Goal: Information Seeking & Learning: Check status

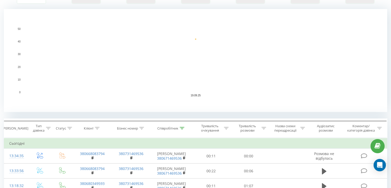
scroll to position [129, 0]
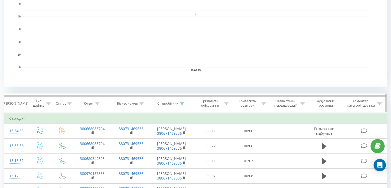
click at [182, 101] on div at bounding box center [182, 103] width 5 height 4
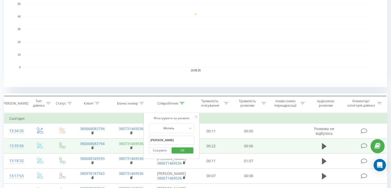
drag, startPoint x: 169, startPoint y: 137, endPoint x: 142, endPoint y: 143, distance: 27.6
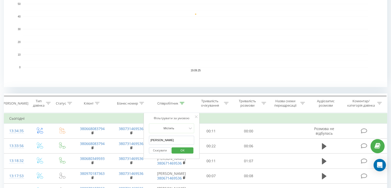
type input "Ясинська"
click at [180, 149] on span "OK" at bounding box center [182, 150] width 14 height 8
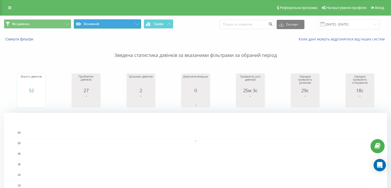
click at [137, 24] on icon at bounding box center [137, 24] width 4 height 2
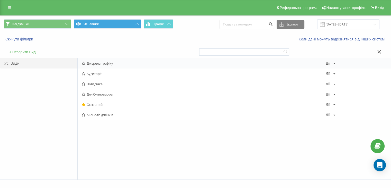
click at [93, 63] on span "Джерела трафіку" at bounding box center [204, 63] width 244 height 4
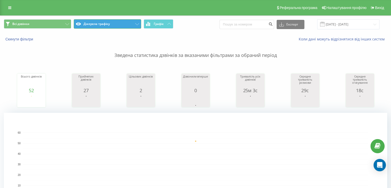
click at [140, 25] on button "Джерела трафіку" at bounding box center [107, 23] width 67 height 9
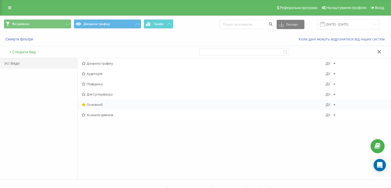
click at [93, 103] on span "Основний" at bounding box center [204, 105] width 244 height 4
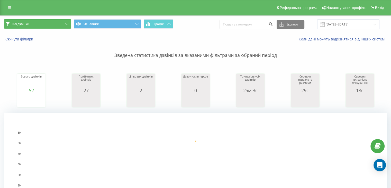
click at [68, 23] on icon at bounding box center [67, 24] width 4 height 2
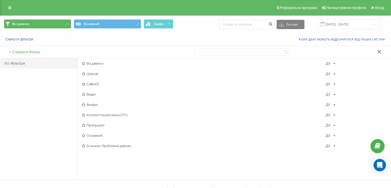
click at [74, 13] on div "Реферальна програма Налаштування профілю Вихід" at bounding box center [195, 7] width 391 height 15
click at [205, 22] on div "Всі дзвінки Основний Графік Експорт .csv .xls .xlsx 19.09.2025 - 19.09.2025" at bounding box center [195, 24] width 383 height 10
click at [379, 49] on button at bounding box center [379, 51] width 7 height 5
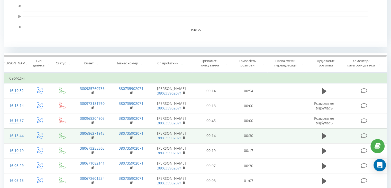
scroll to position [180, 0]
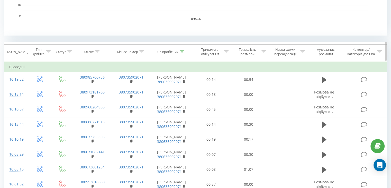
click at [181, 50] on icon at bounding box center [182, 51] width 5 height 3
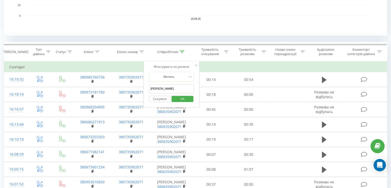
drag, startPoint x: 170, startPoint y: 84, endPoint x: 148, endPoint y: 89, distance: 22.7
click at [148, 89] on div "Фільтрувати за умовою Містить Ясинська Скасувати OK" at bounding box center [171, 84] width 56 height 46
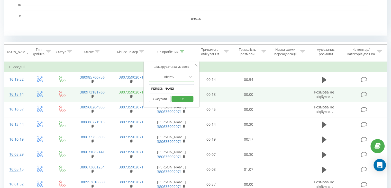
drag, startPoint x: 164, startPoint y: 88, endPoint x: 142, endPoint y: 90, distance: 22.2
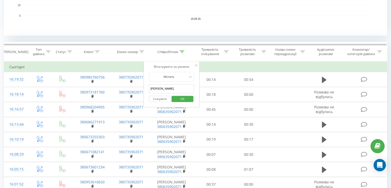
click at [176, 99] on span "OK" at bounding box center [182, 99] width 14 height 8
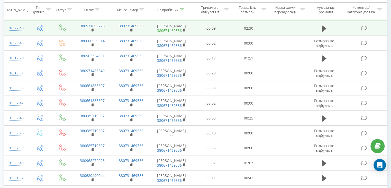
scroll to position [180, 0]
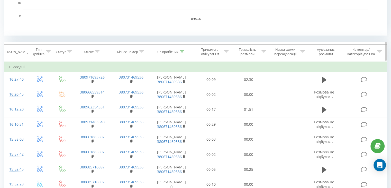
click at [183, 52] on icon at bounding box center [182, 51] width 5 height 3
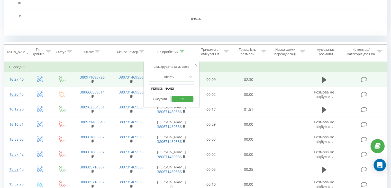
drag, startPoint x: 167, startPoint y: 88, endPoint x: 143, endPoint y: 86, distance: 24.0
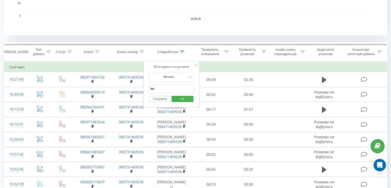
type input "[PERSON_NAME]"
click at [181, 99] on span "OK" at bounding box center [182, 99] width 14 height 8
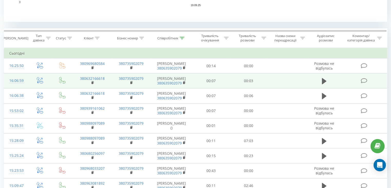
scroll to position [154, 0]
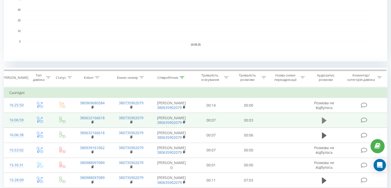
click at [323, 121] on icon at bounding box center [324, 120] width 5 height 6
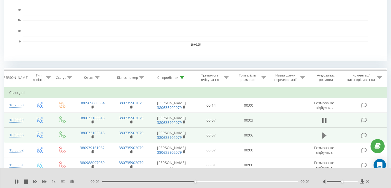
click at [324, 134] on icon at bounding box center [324, 135] width 5 height 6
click at [326, 119] on icon at bounding box center [324, 120] width 5 height 7
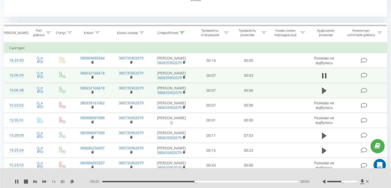
scroll to position [231, 0]
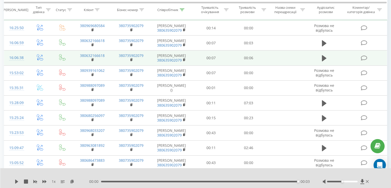
click at [320, 59] on td at bounding box center [324, 57] width 36 height 15
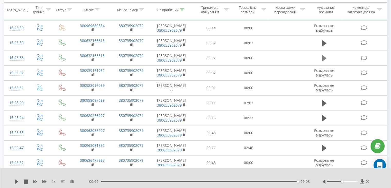
click at [324, 61] on icon at bounding box center [324, 57] width 5 height 7
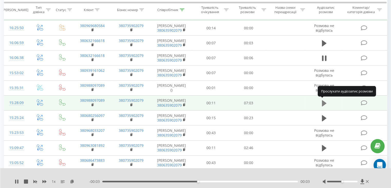
click at [324, 102] on icon at bounding box center [324, 103] width 5 height 6
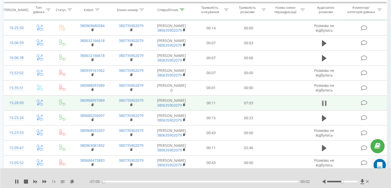
click at [326, 102] on icon at bounding box center [326, 103] width 2 height 6
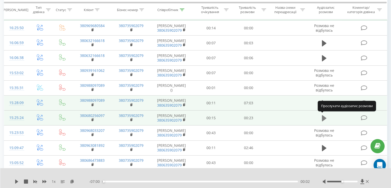
click at [325, 117] on icon at bounding box center [324, 118] width 5 height 6
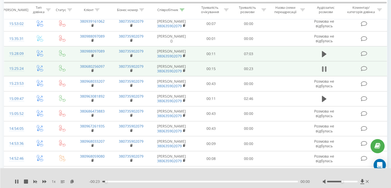
scroll to position [283, 0]
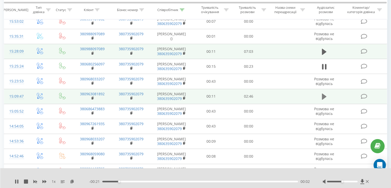
click at [324, 95] on icon at bounding box center [324, 96] width 5 height 6
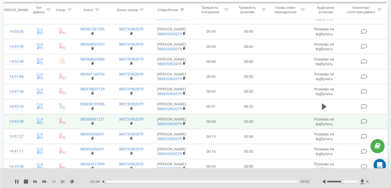
scroll to position [386, 0]
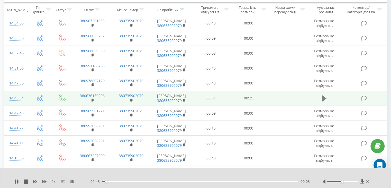
click at [324, 97] on icon at bounding box center [324, 98] width 5 height 6
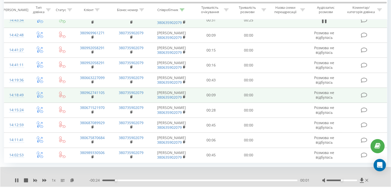
scroll to position [476, 0]
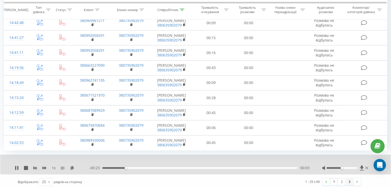
click at [347, 179] on link "3" at bounding box center [349, 181] width 8 height 7
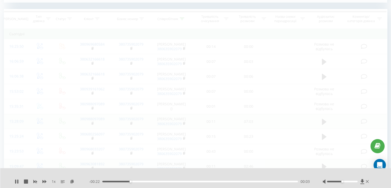
scroll to position [209, 0]
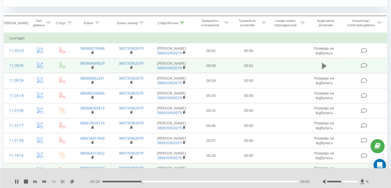
click at [321, 65] on button at bounding box center [324, 66] width 8 height 8
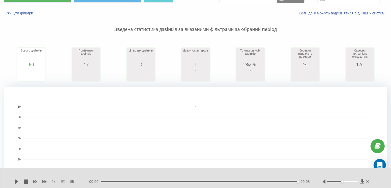
scroll to position [1, 0]
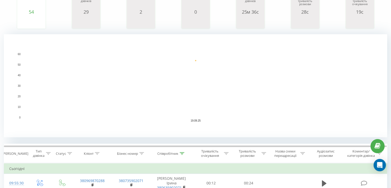
scroll to position [129, 0]
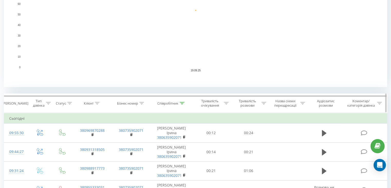
click at [182, 103] on icon at bounding box center [182, 103] width 5 height 3
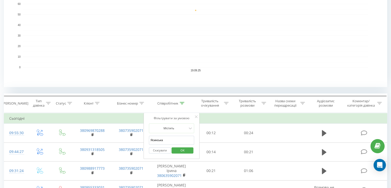
drag, startPoint x: 169, startPoint y: 135, endPoint x: 147, endPoint y: 136, distance: 21.9
click at [147, 136] on div "Фільтрувати за умовою Містить Ясинська Скасувати OK" at bounding box center [171, 136] width 56 height 46
type input "[PERSON_NAME]"
click at [182, 150] on span "OK" at bounding box center [182, 150] width 14 height 8
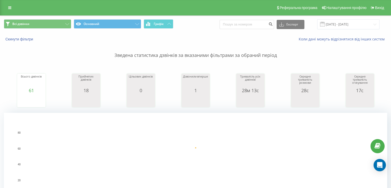
scroll to position [31, 0]
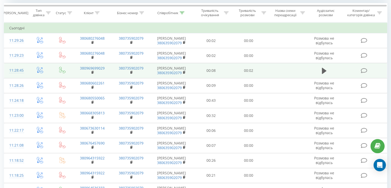
scroll to position [247, 0]
